Goal: Task Accomplishment & Management: Complete application form

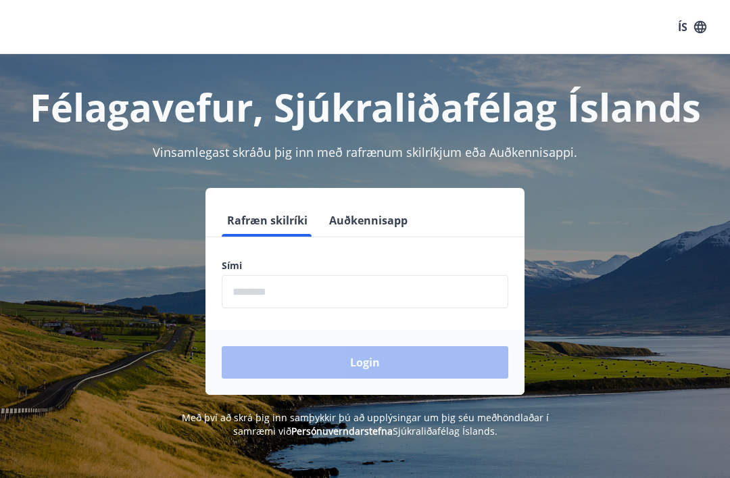
click at [258, 287] on input "phone" at bounding box center [365, 291] width 287 height 33
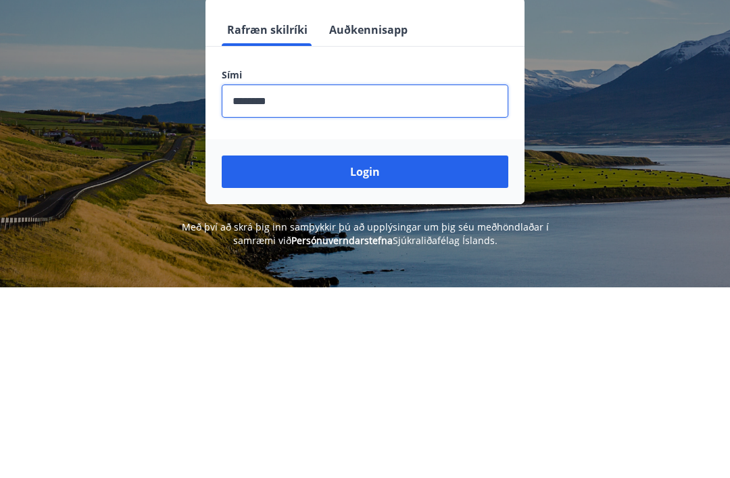
type input "********"
click at [394, 346] on button "Login" at bounding box center [365, 362] width 287 height 32
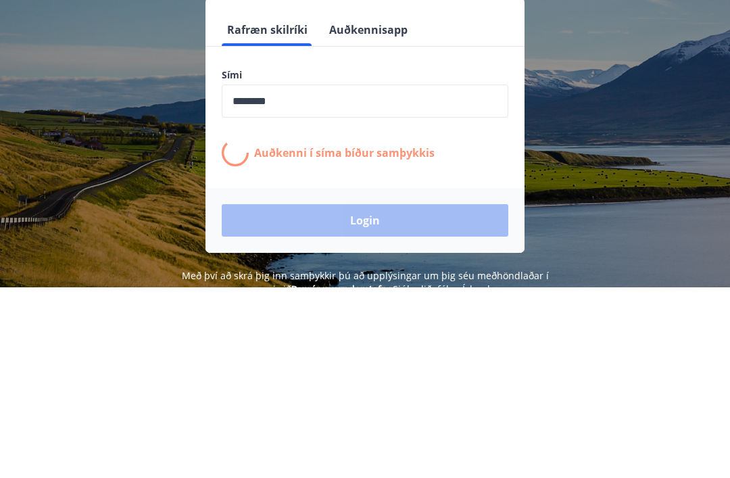
scroll to position [191, 0]
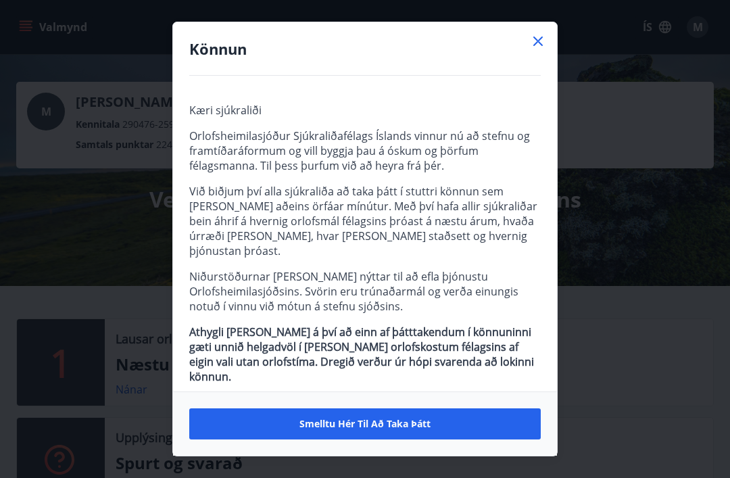
click at [538, 41] on icon at bounding box center [539, 42] width 2 height 2
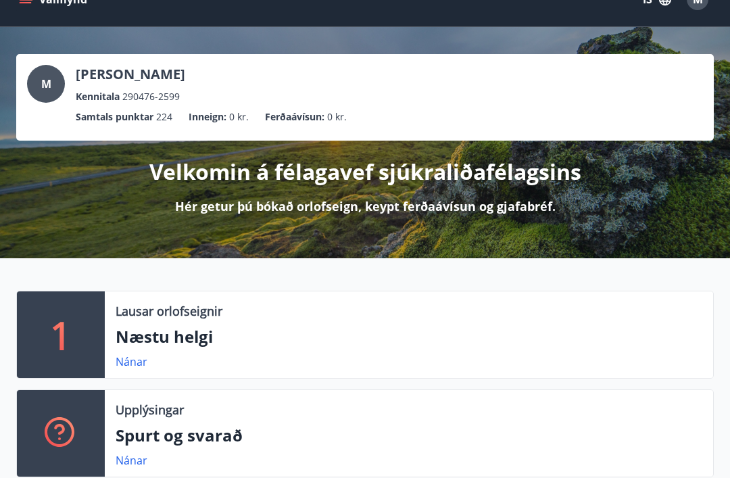
scroll to position [29, 0]
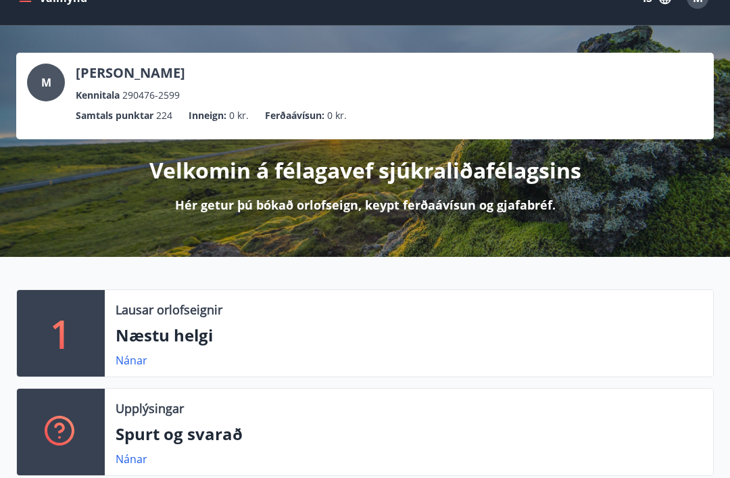
click at [189, 325] on p "Næstu helgi" at bounding box center [409, 335] width 587 height 23
click at [76, 326] on div "1" at bounding box center [61, 333] width 88 height 87
click at [197, 332] on p "Næstu helgi" at bounding box center [409, 335] width 587 height 23
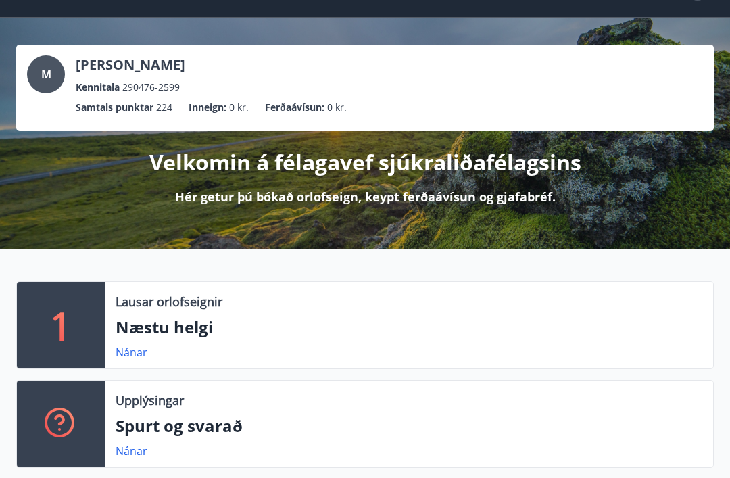
scroll to position [38, 0]
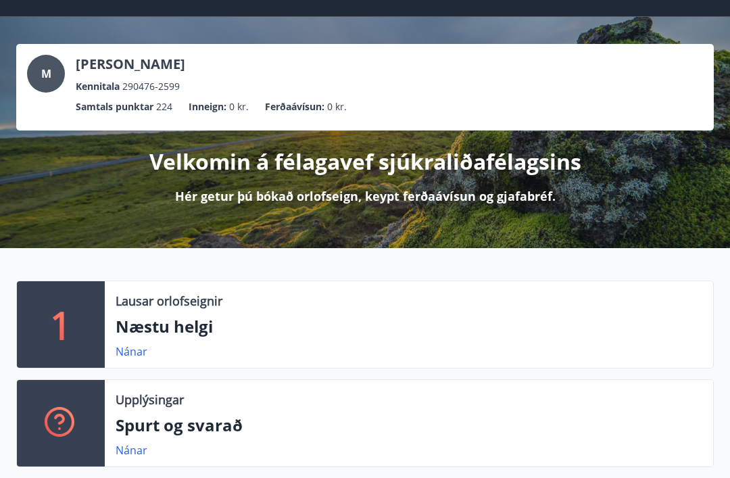
click at [61, 310] on p "1" at bounding box center [61, 324] width 22 height 51
click at [133, 350] on link "Nánar" at bounding box center [132, 351] width 32 height 15
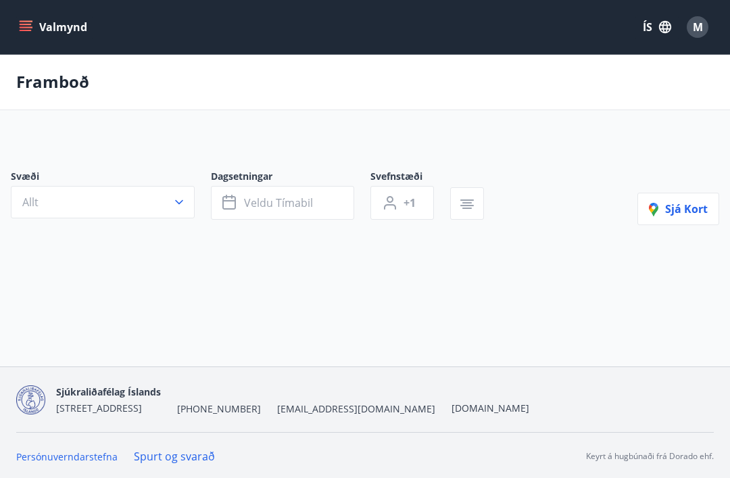
type input "*"
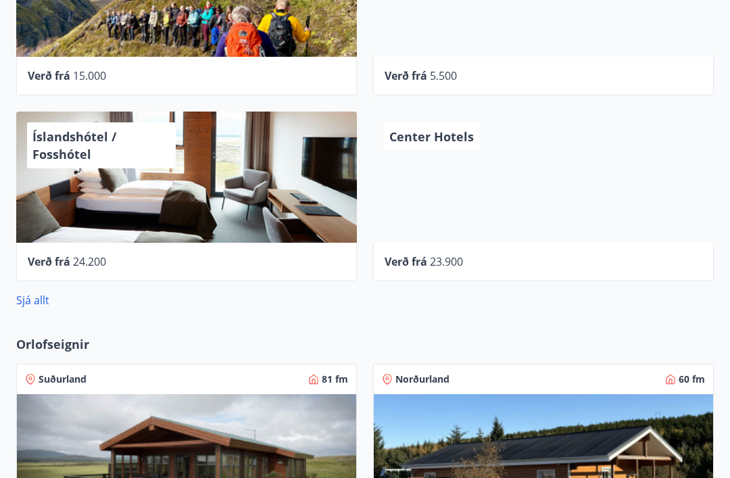
scroll to position [648, 0]
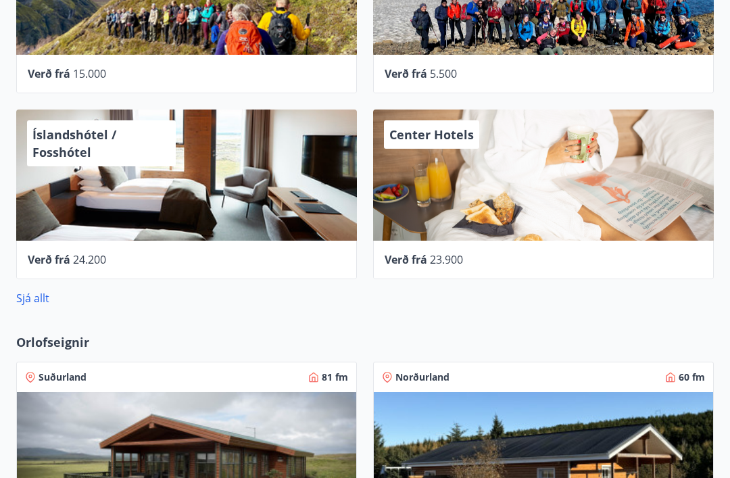
click at [12, 293] on div "29 Samstarfsaðilar í Ferðaávísun Ferðafélagið Útivist Verð frá 15.000 Fjallafjö…" at bounding box center [365, 100] width 730 height 411
click at [32, 296] on link "Sjá allt" at bounding box center [32, 298] width 33 height 15
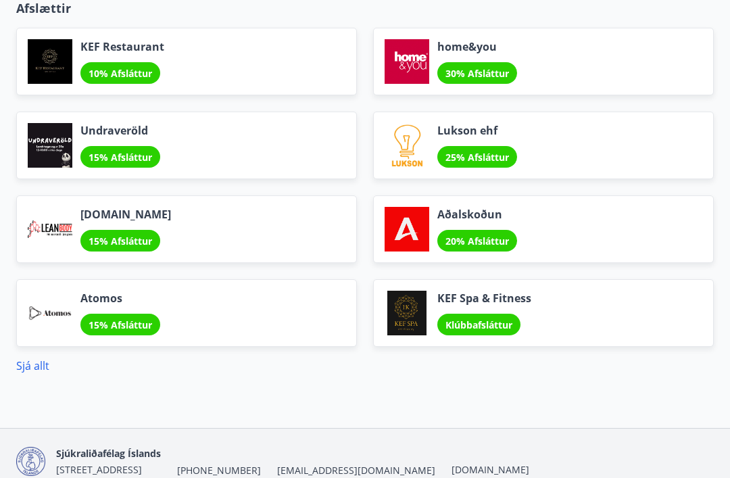
scroll to position [1591, 0]
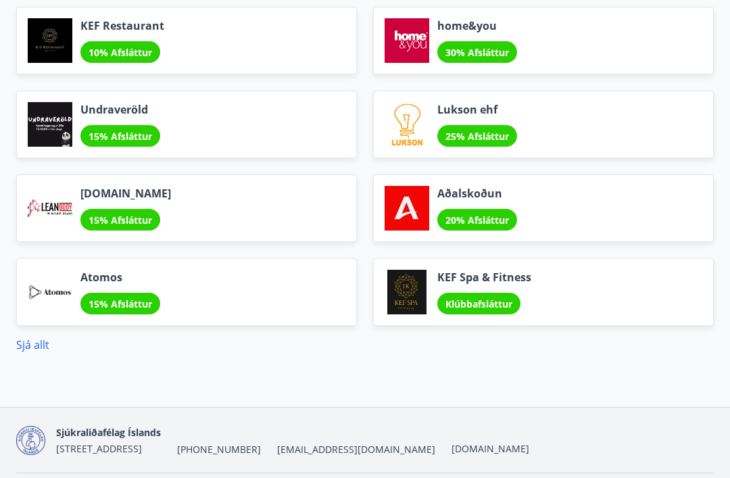
click at [32, 344] on link "Sjá allt" at bounding box center [32, 344] width 33 height 15
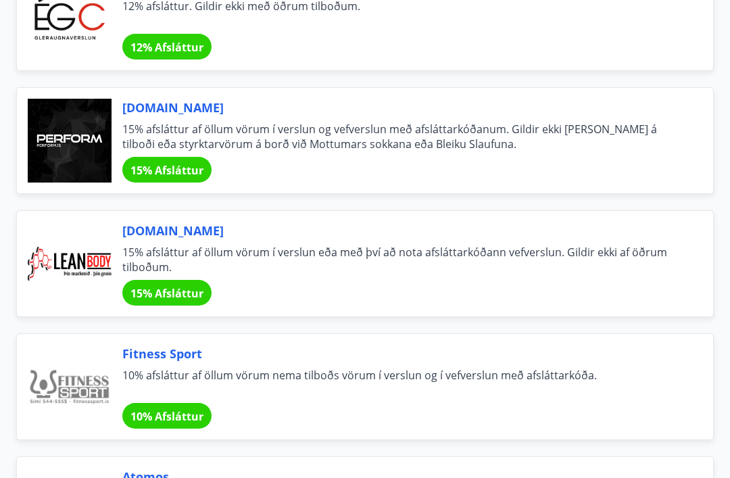
scroll to position [1040, 0]
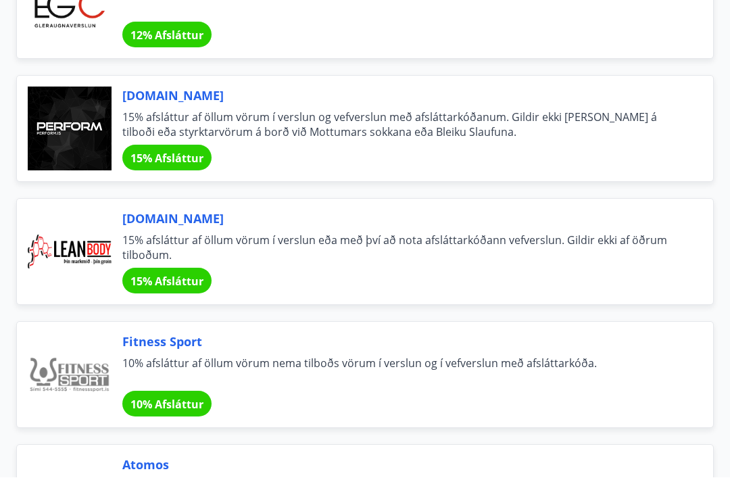
click at [239, 358] on span "10% afsláttur af öllum vörum nema tilboðs vörum í verslun og í vefverslun með a…" at bounding box center [401, 371] width 559 height 30
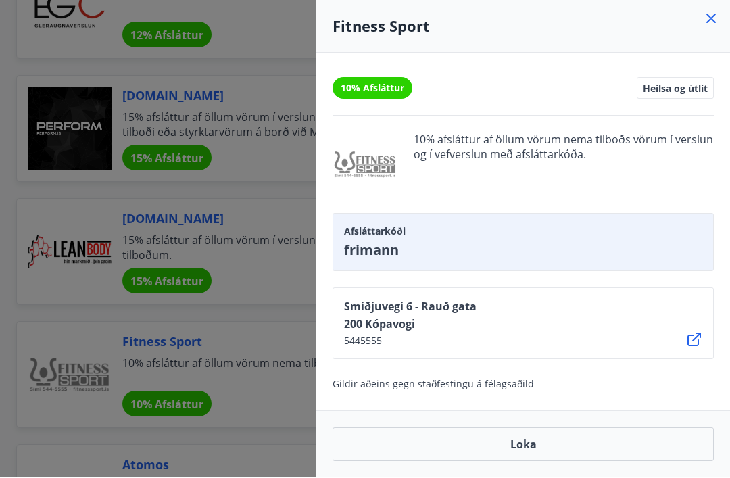
scroll to position [1041, 0]
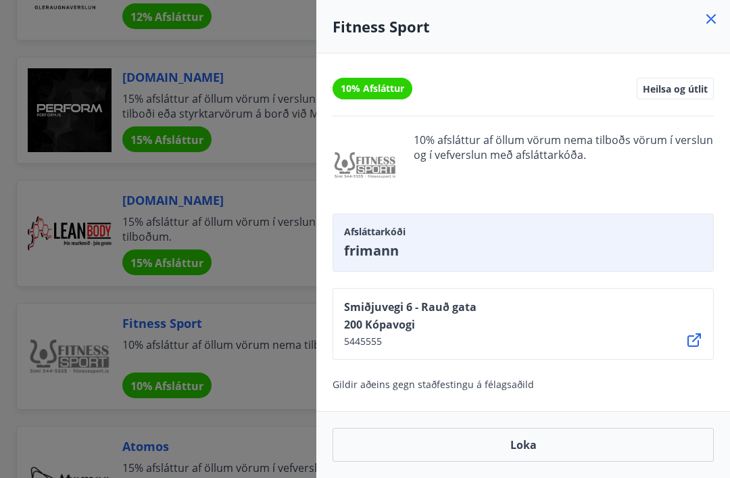
click at [544, 462] on button "Loka" at bounding box center [523, 445] width 381 height 34
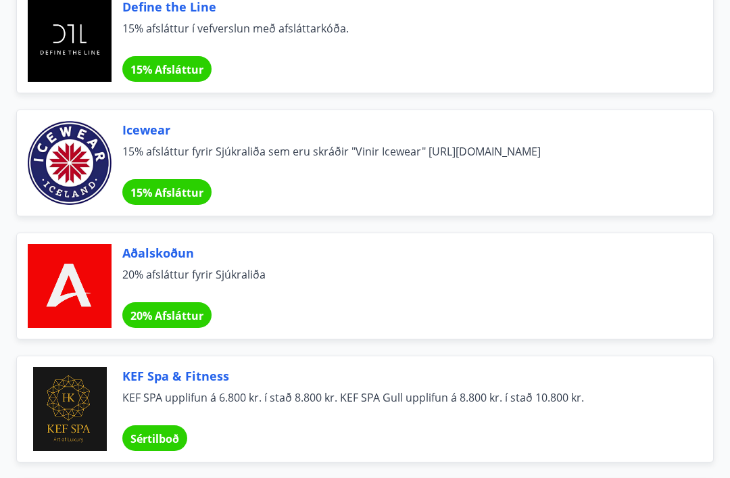
scroll to position [3473, 0]
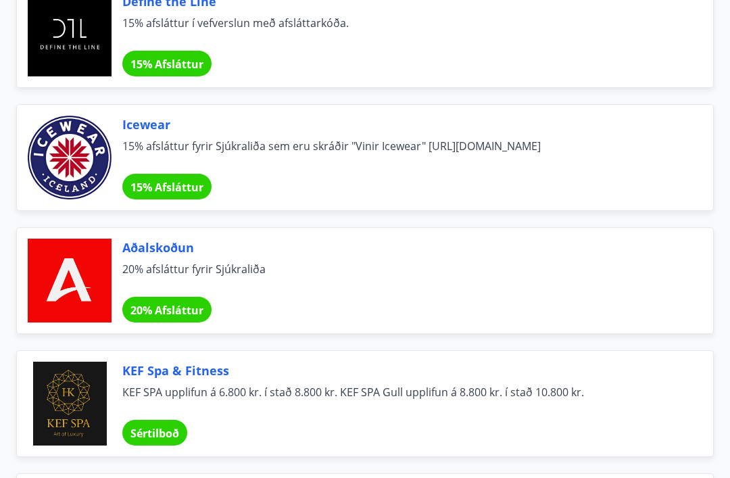
click at [265, 288] on span "20% afsláttur fyrir Sjúkraliða" at bounding box center [401, 277] width 559 height 30
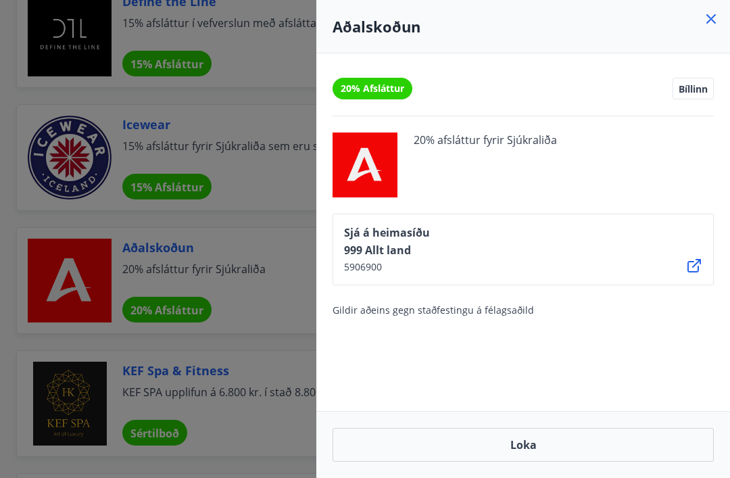
click at [550, 462] on button "Loka" at bounding box center [523, 445] width 381 height 34
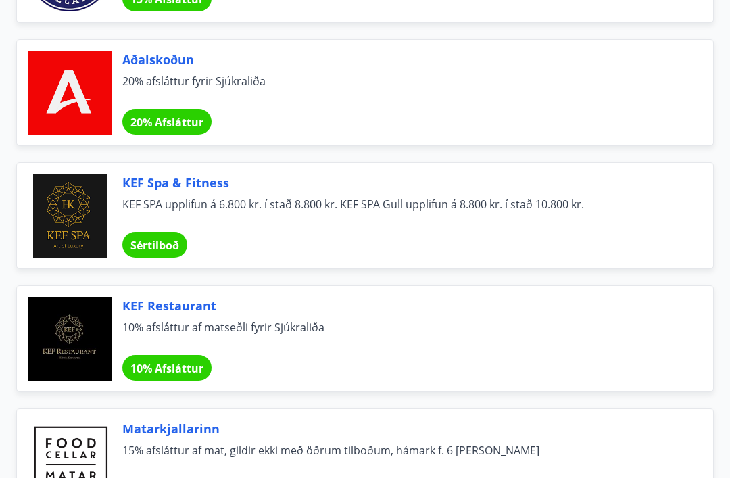
scroll to position [3666, 0]
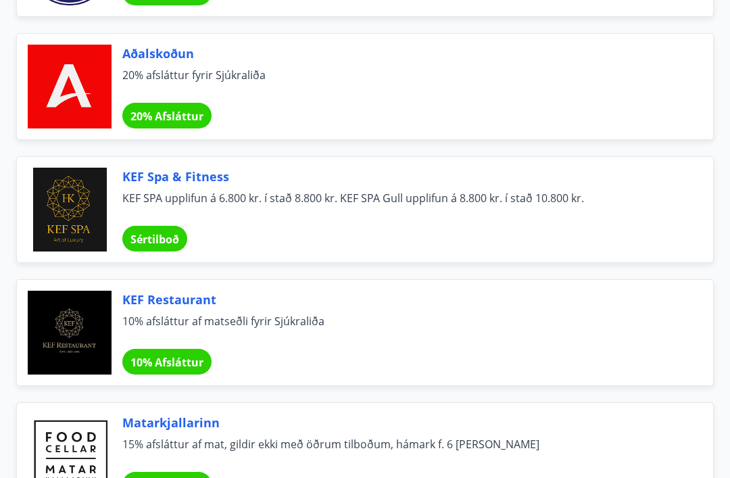
click at [495, 223] on div "KEF Spa & Fitness KEF SPA upplifun á 6.800 kr. í stað 8.800 kr. KEF SPA Gull up…" at bounding box center [401, 210] width 559 height 84
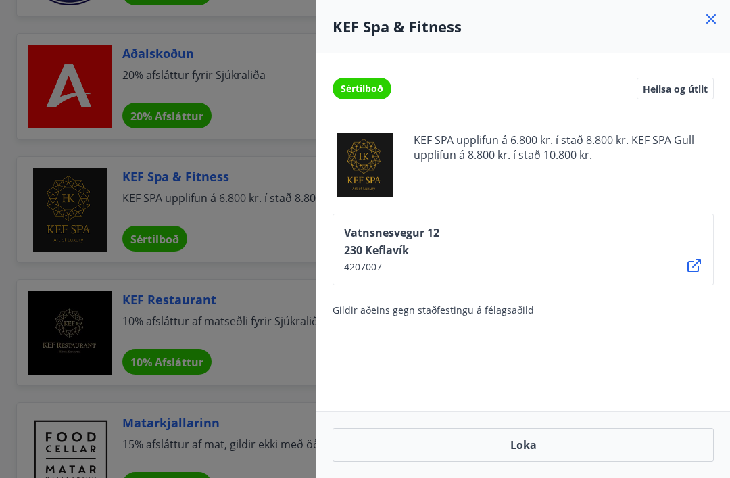
click at [707, 19] on icon at bounding box center [711, 19] width 16 height 16
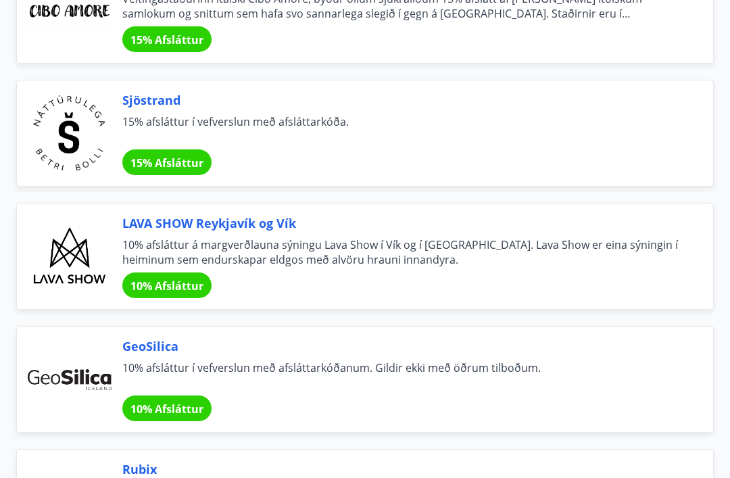
scroll to position [4238, 0]
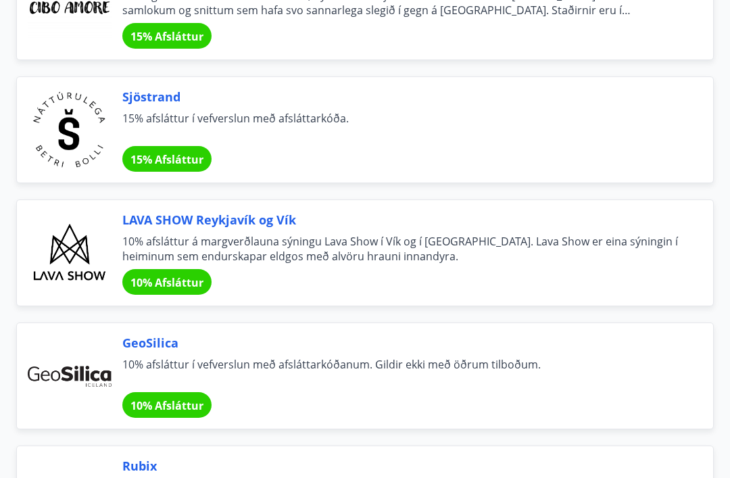
click at [496, 270] on div "LAVA SHOW Reykjavík og Vík 10% afsláttur á margverðlauna sýningu Lava Show í Ví…" at bounding box center [401, 254] width 559 height 84
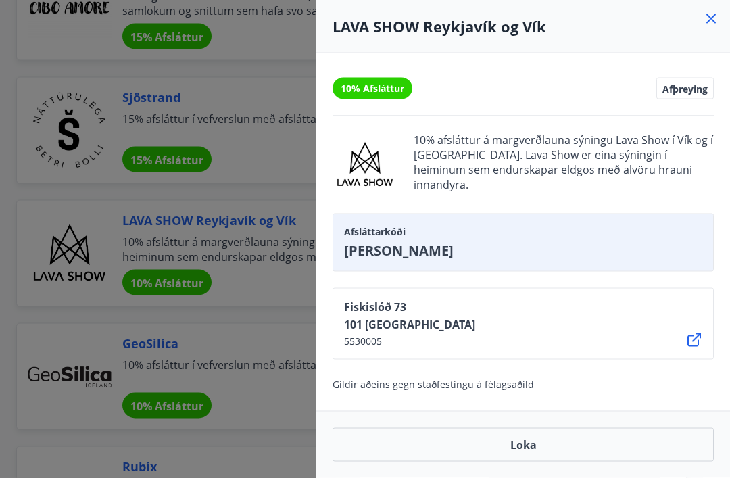
scroll to position [4239, 0]
click at [262, 401] on div at bounding box center [365, 239] width 730 height 478
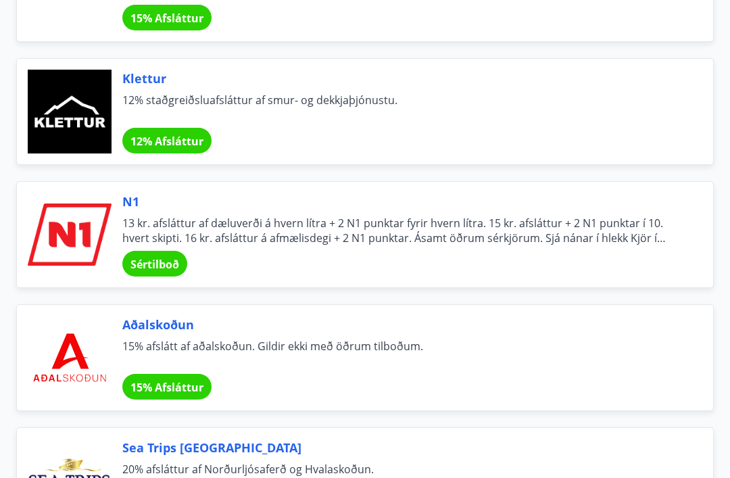
scroll to position [5488, 0]
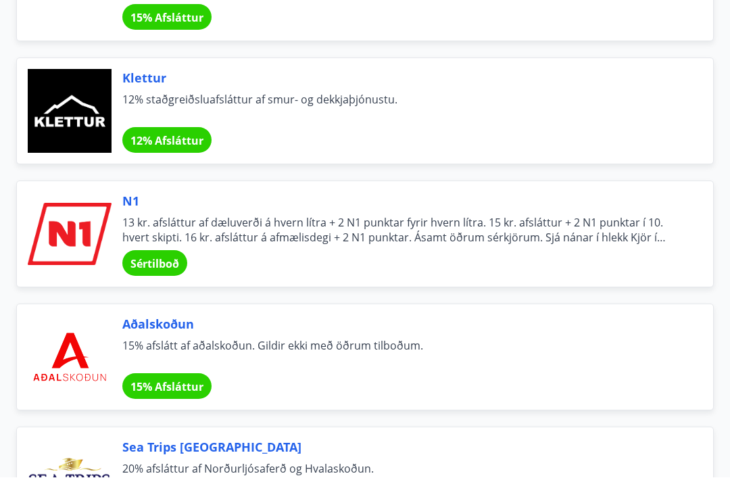
click at [160, 257] on span "Sértilboð" at bounding box center [155, 264] width 49 height 15
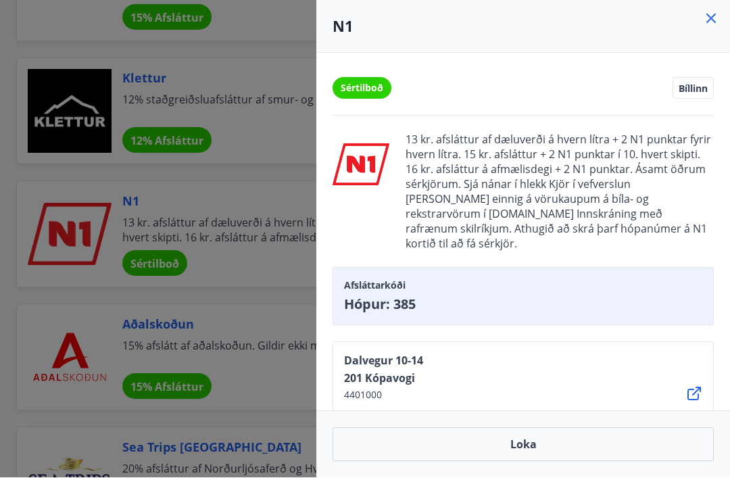
scroll to position [5489, 0]
click at [537, 462] on button "Loka" at bounding box center [523, 445] width 381 height 34
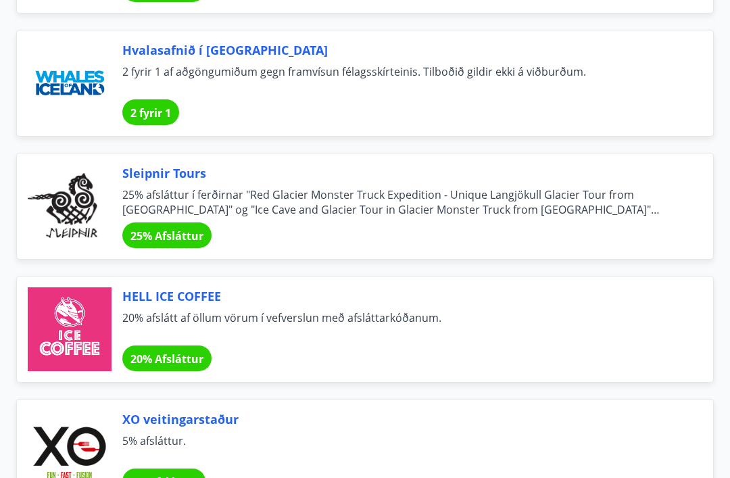
scroll to position [7491, 0]
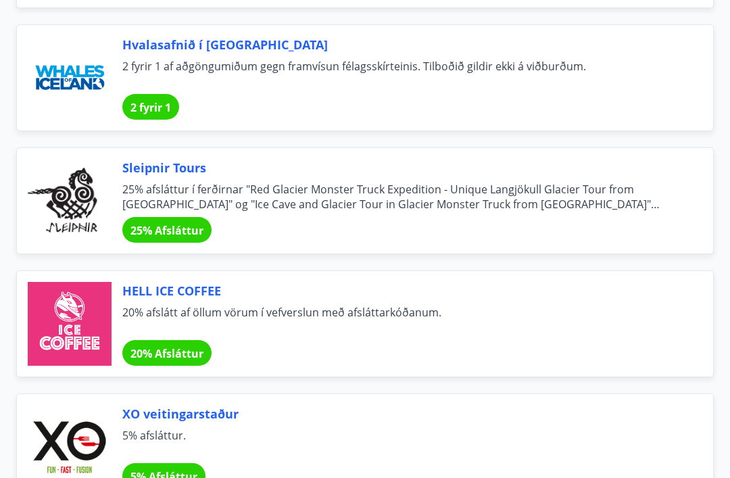
click at [598, 227] on div "Sleipnir Tours 25% afsláttur í ferðirnar "Red Glacier Monster Truck Expedition …" at bounding box center [401, 201] width 559 height 84
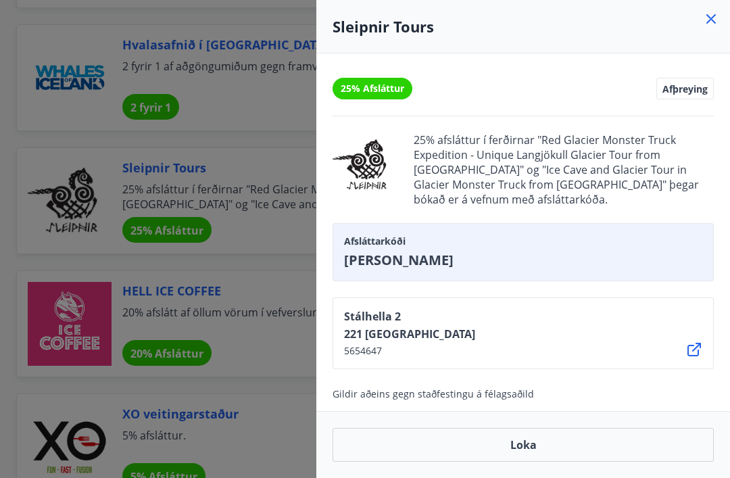
click at [265, 441] on div at bounding box center [365, 239] width 730 height 478
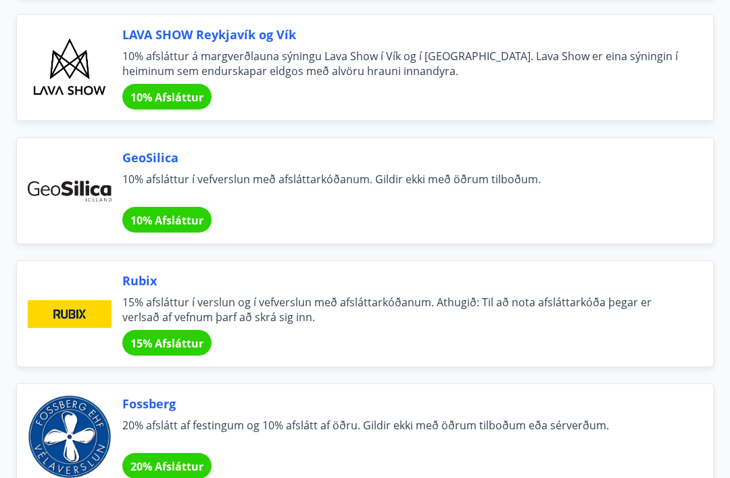
scroll to position [4424, 0]
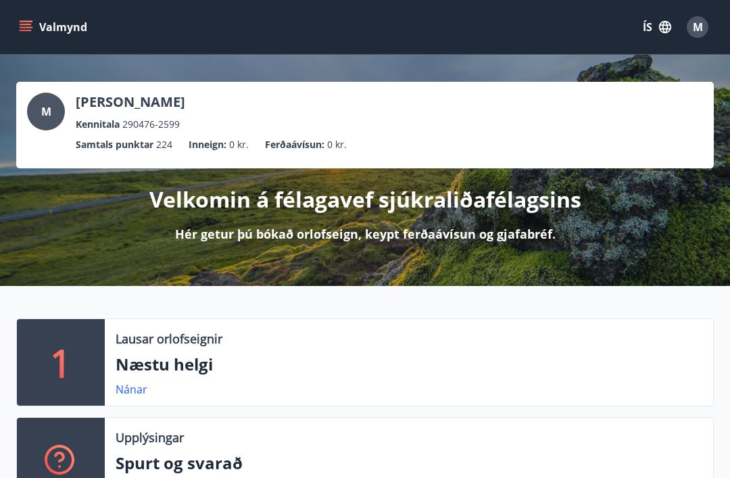
click at [25, 16] on button "Valmynd" at bounding box center [54, 27] width 76 height 24
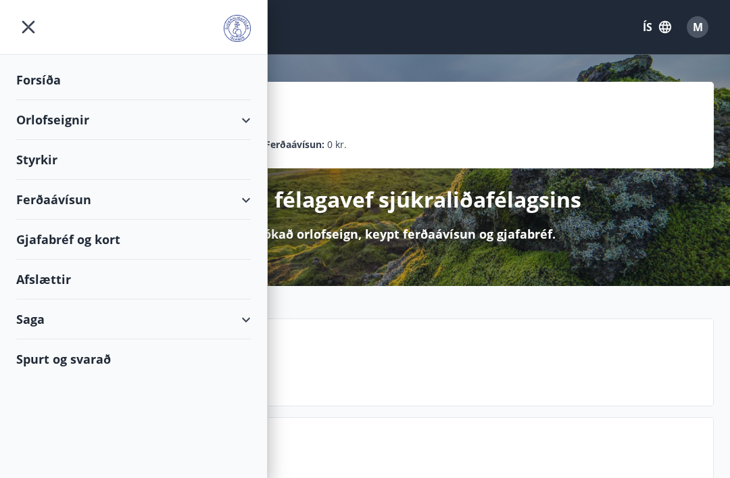
click at [243, 195] on div "Ferðaávísun" at bounding box center [133, 200] width 235 height 40
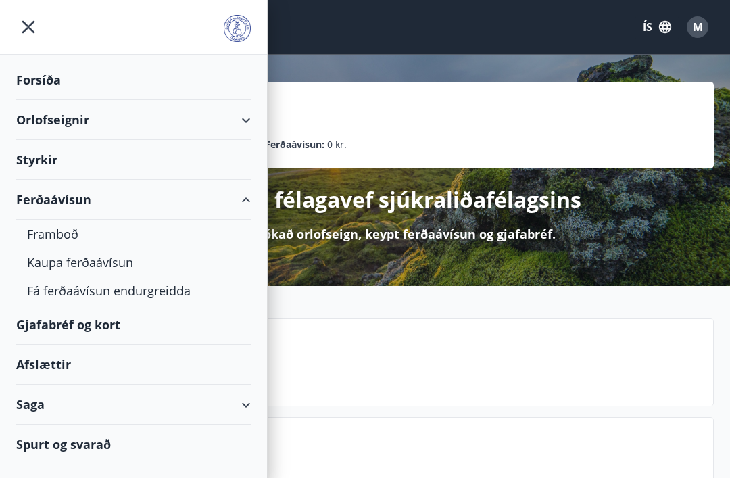
click at [58, 231] on div "Framboð" at bounding box center [133, 234] width 213 height 28
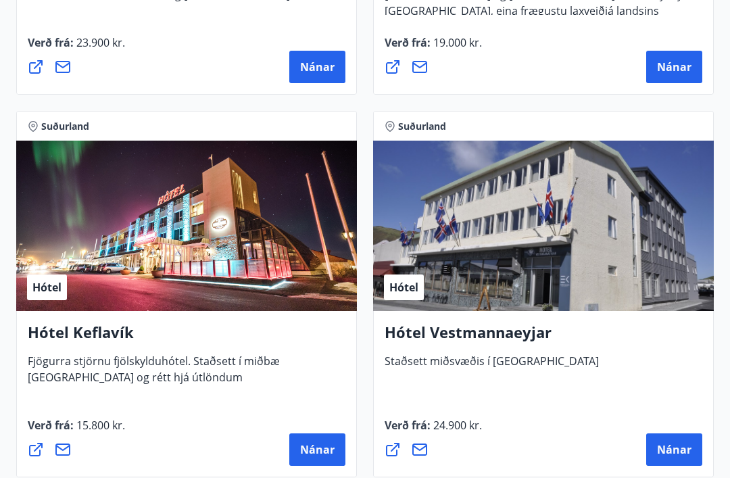
scroll to position [4727, 0]
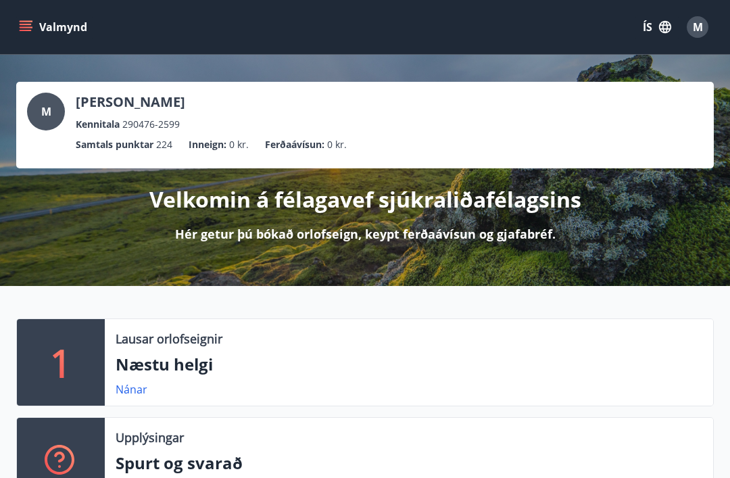
click at [26, 22] on icon "menu" at bounding box center [27, 21] width 15 height 1
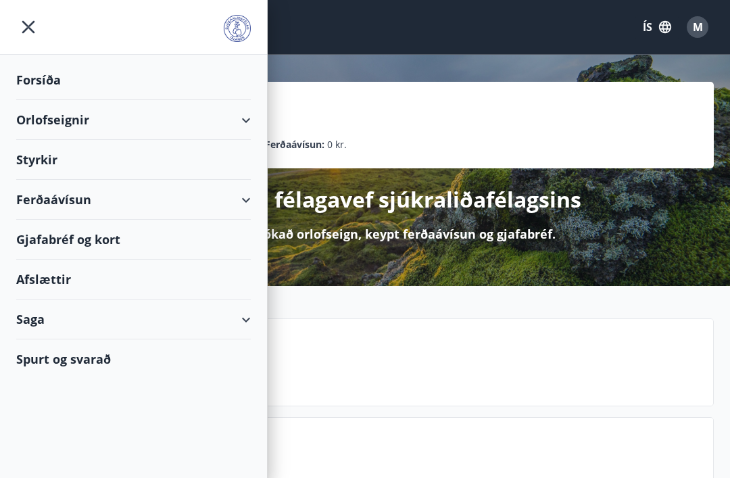
click at [237, 160] on div "Styrkir" at bounding box center [133, 160] width 235 height 40
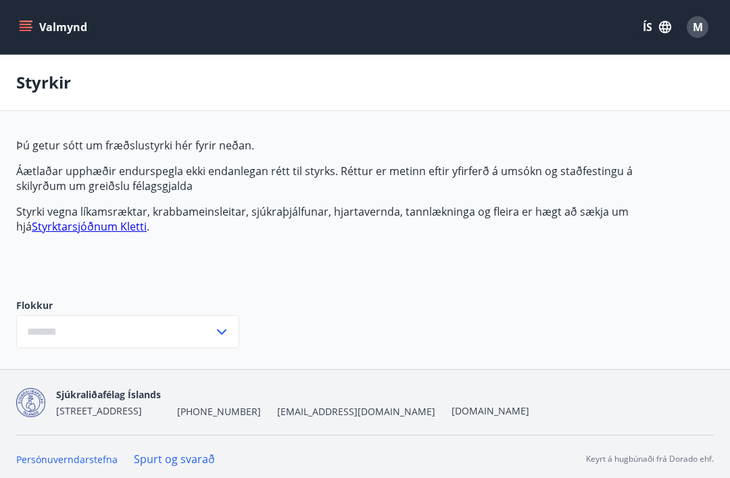
type input "***"
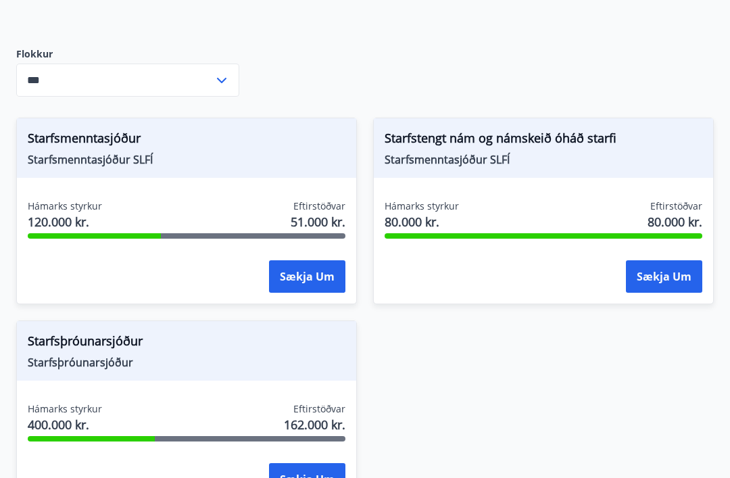
scroll to position [250, 0]
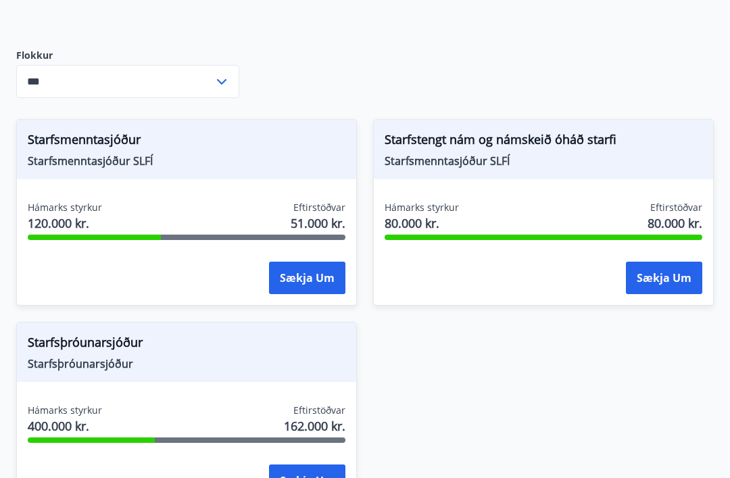
click at [227, 76] on icon at bounding box center [222, 82] width 16 height 16
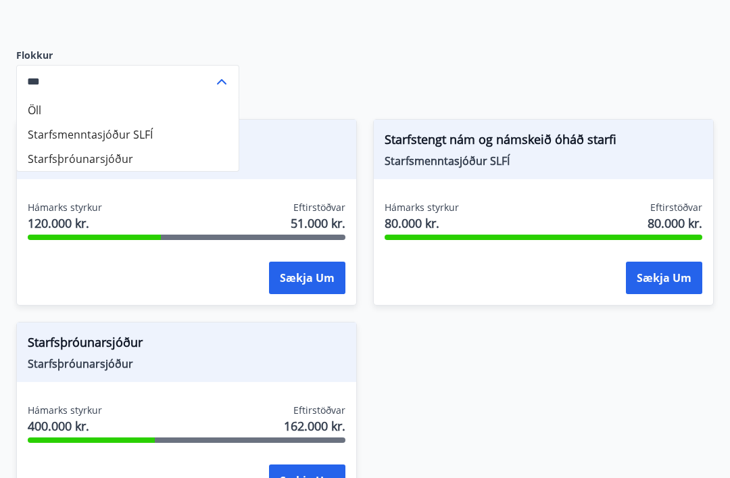
scroll to position [250, 0]
click at [331, 68] on div "Þú getur sótt um fræðslustyrki hér fyrir neðan. Áætlaðar upphæðir endurspegla e…" at bounding box center [365, 206] width 698 height 637
click at [212, 70] on input "***" at bounding box center [114, 81] width 197 height 33
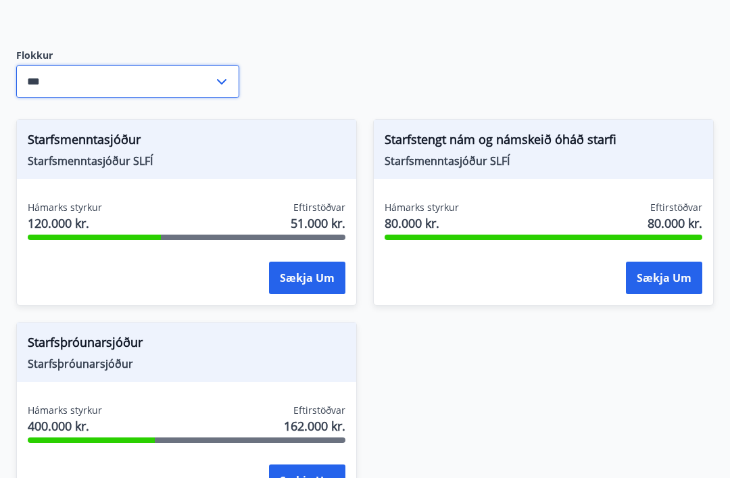
scroll to position [250, 0]
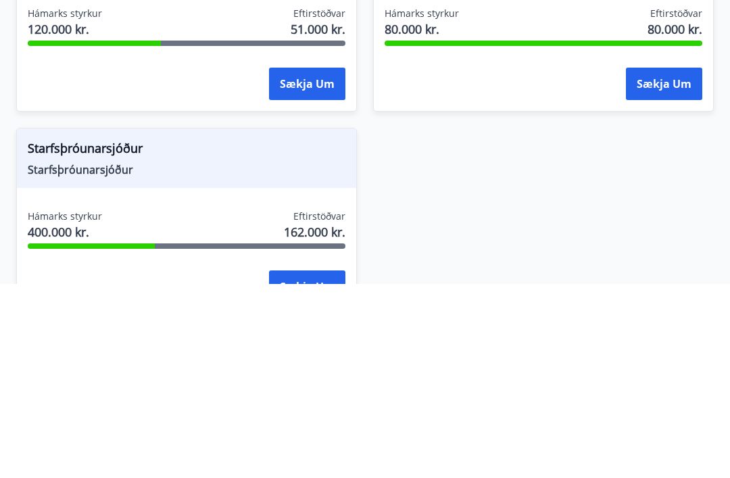
click at [503, 176] on div "Starfsmenntasjóður Starfsmenntasjóður SLFÍ Hámarks styrkur 120.000 kr. Eftirstö…" at bounding box center [357, 306] width 714 height 406
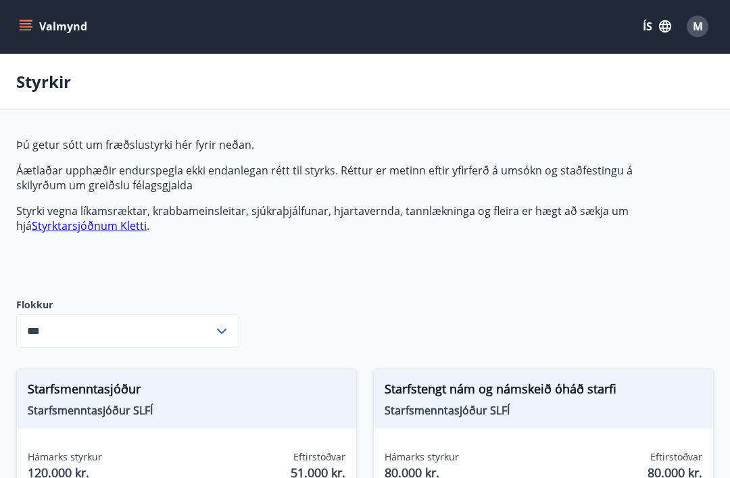
scroll to position [0, 0]
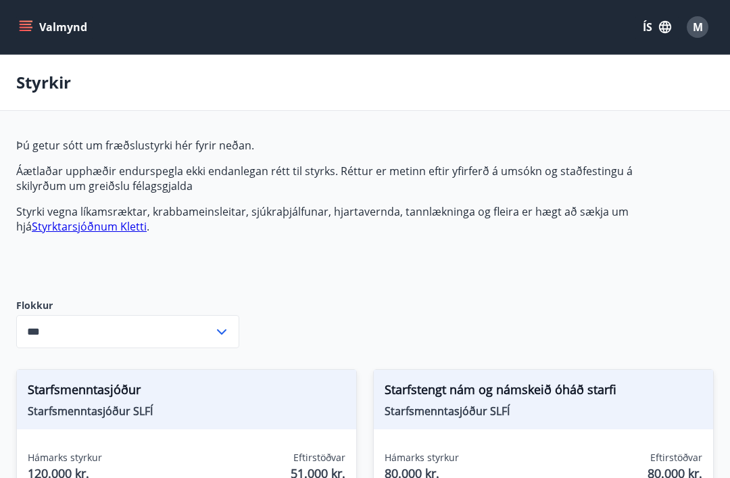
click at [109, 226] on link "Styrktarsjóðnum Kletti" at bounding box center [89, 226] width 115 height 15
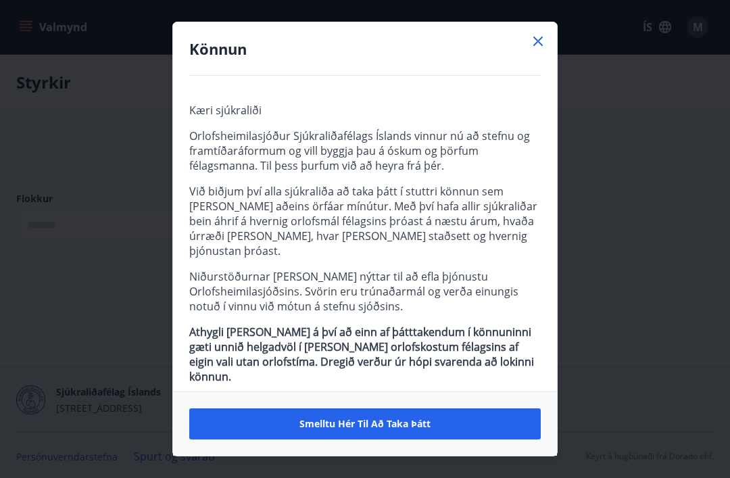
type input "***"
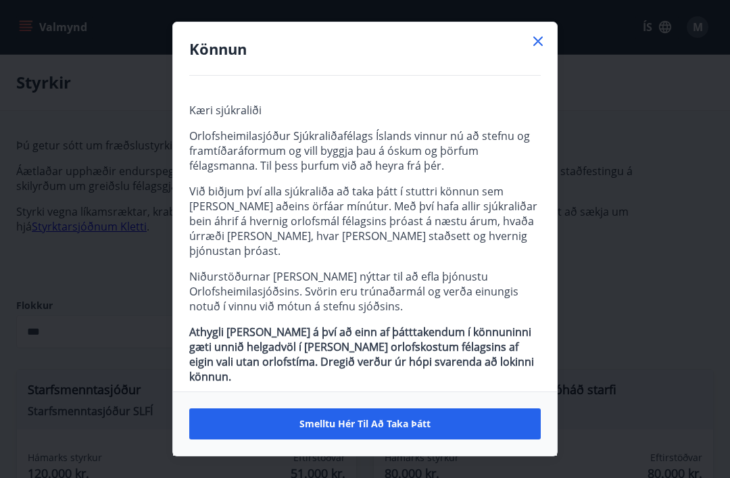
click at [541, 39] on icon at bounding box center [538, 41] width 9 height 9
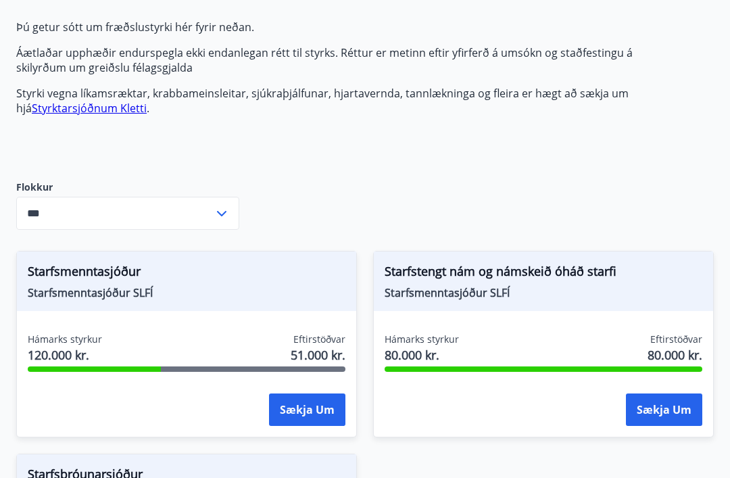
scroll to position [367, 0]
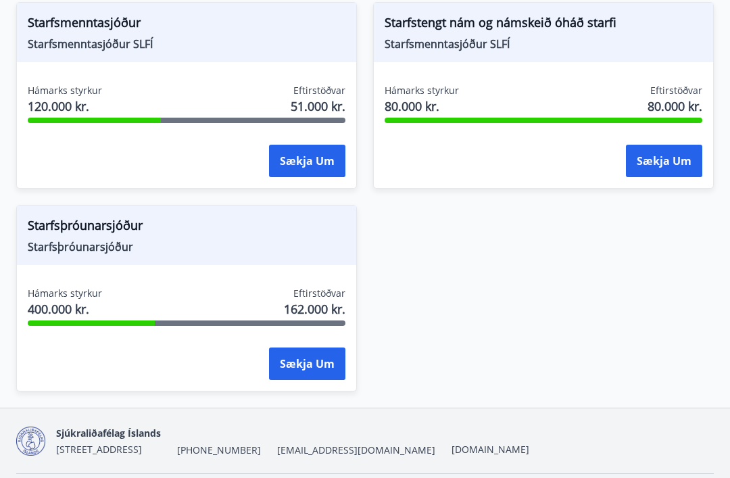
click at [308, 361] on button "Sækja um" at bounding box center [307, 364] width 76 height 32
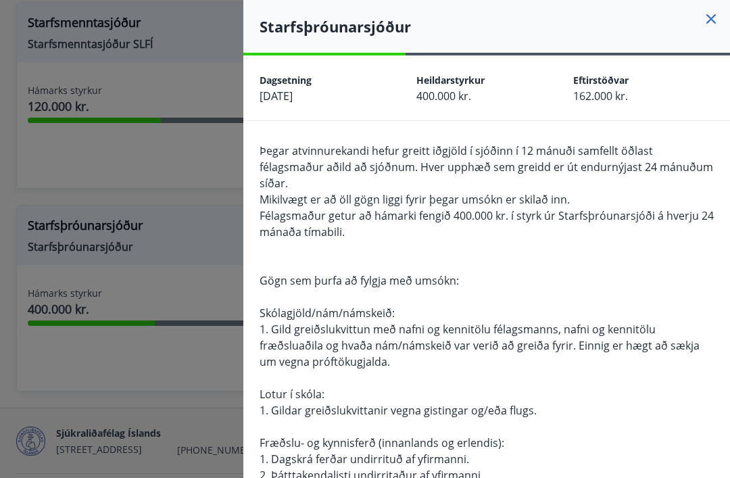
scroll to position [0, 0]
click at [713, 18] on icon at bounding box center [711, 18] width 9 height 9
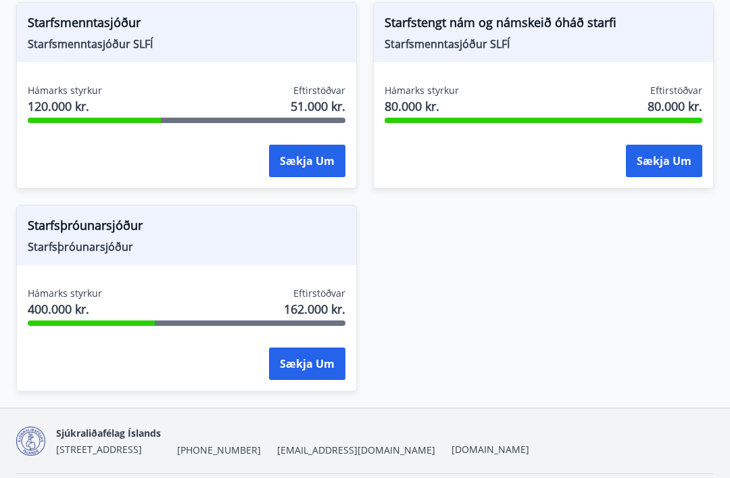
click at [677, 165] on button "Sækja um" at bounding box center [664, 161] width 76 height 32
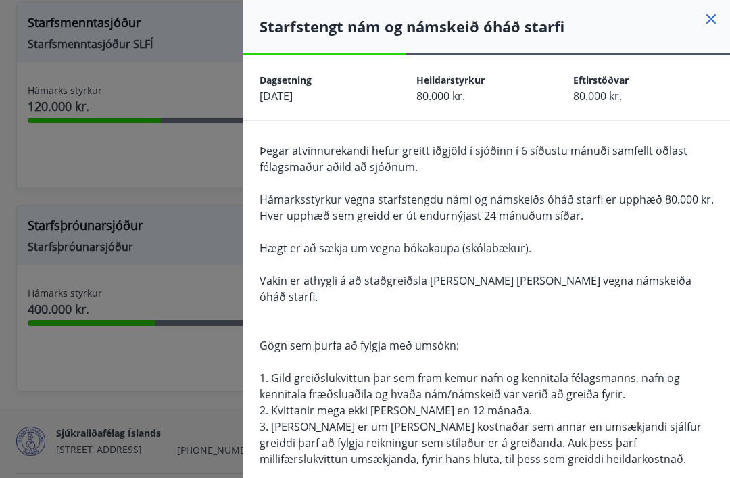
click at [712, 16] on icon at bounding box center [711, 19] width 16 height 16
